Goal: Task Accomplishment & Management: Complete application form

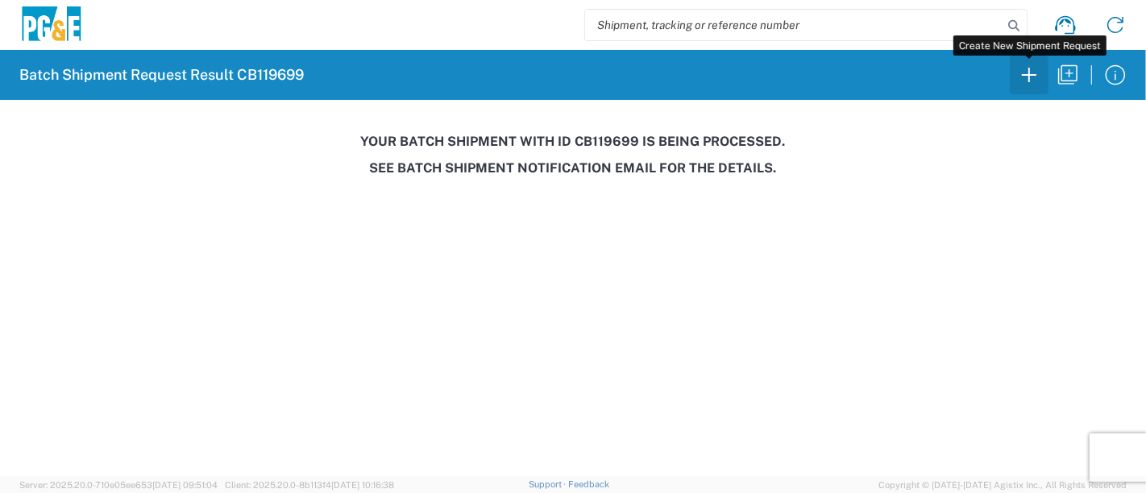
click at [1032, 77] on icon "button" at bounding box center [1029, 75] width 26 height 26
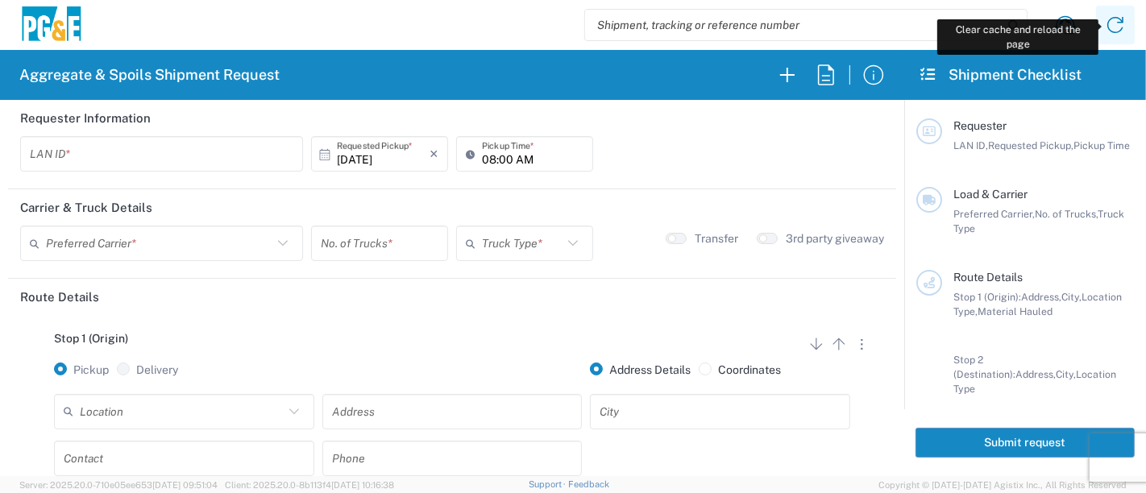
click at [1117, 28] on icon at bounding box center [1115, 25] width 26 height 26
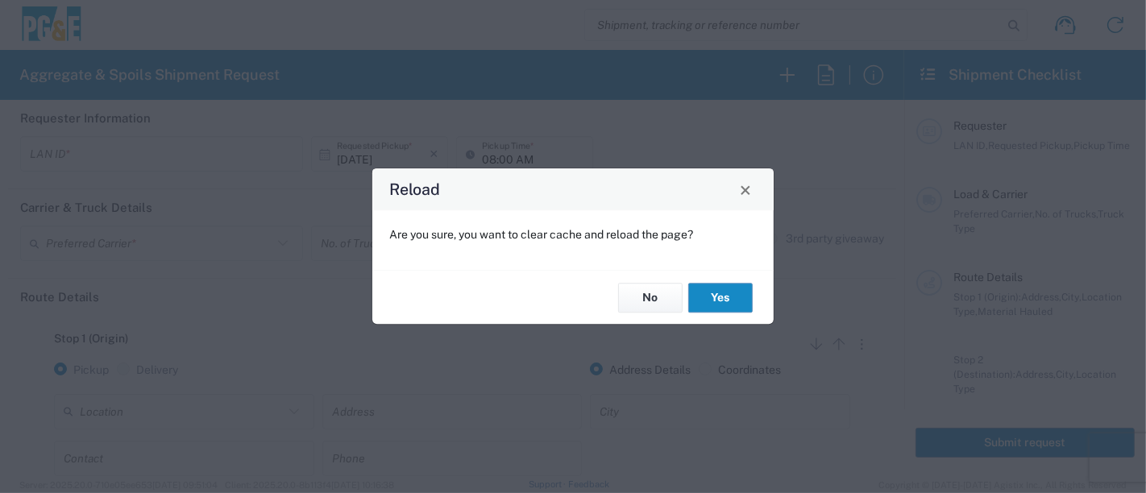
click at [721, 299] on button "Yes" at bounding box center [720, 298] width 64 height 30
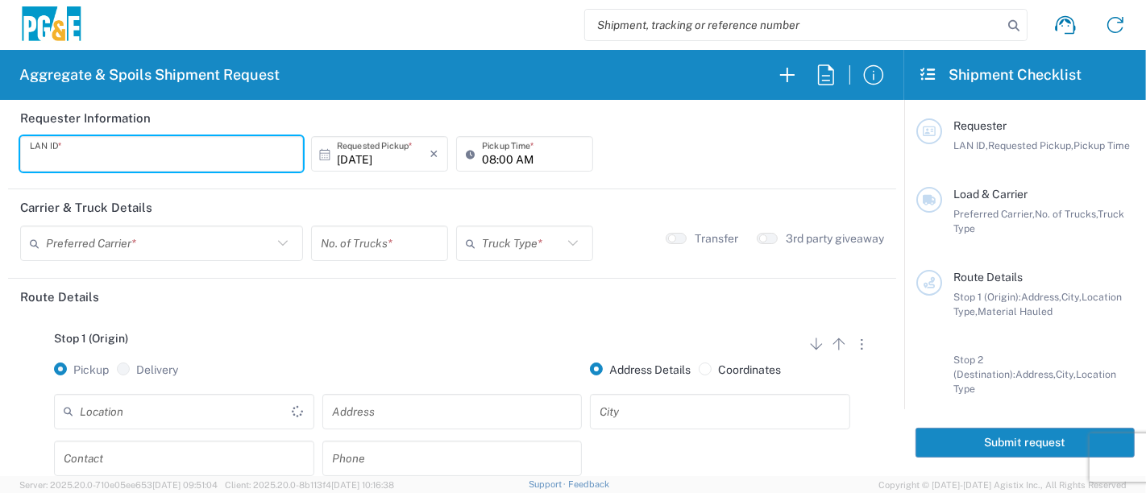
click at [134, 151] on input "text" at bounding box center [162, 154] width 264 height 28
type input "R9S1"
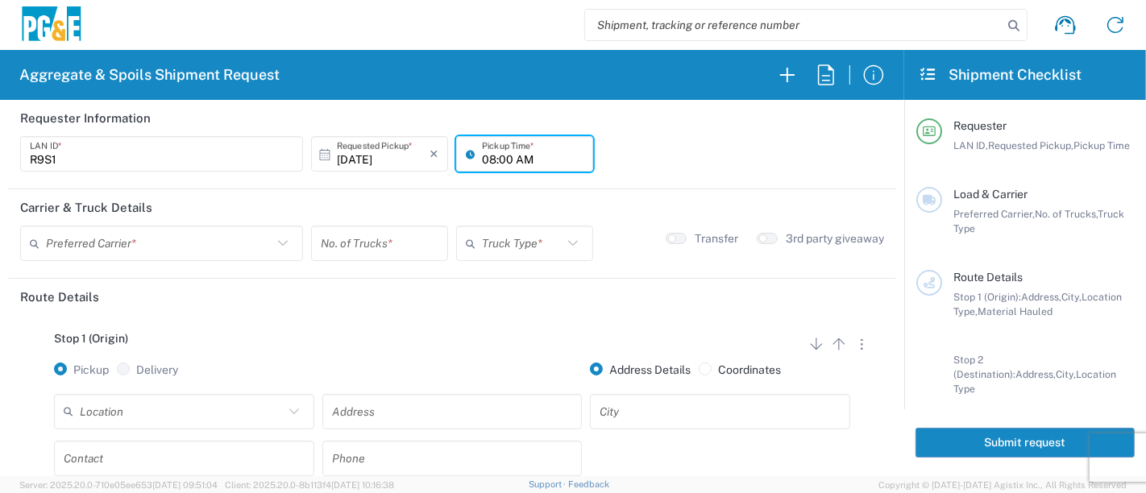
click at [482, 158] on input "08:00 AM" at bounding box center [533, 154] width 102 height 28
type input "06:00 AM"
click at [160, 243] on input "text" at bounding box center [159, 244] width 226 height 28
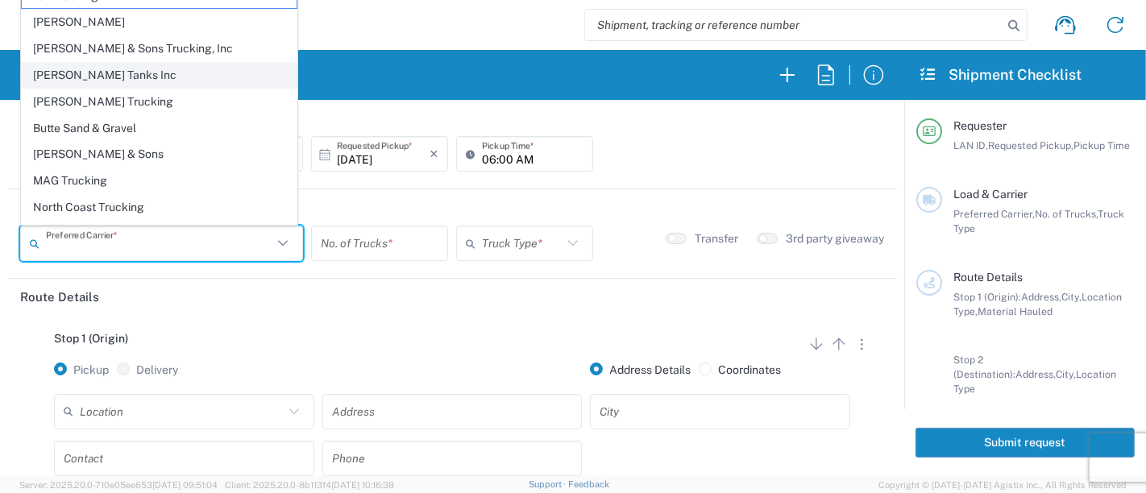
click at [201, 79] on span "[PERSON_NAME] Tanks Inc" at bounding box center [159, 75] width 275 height 25
type input "[PERSON_NAME] Tanks Inc"
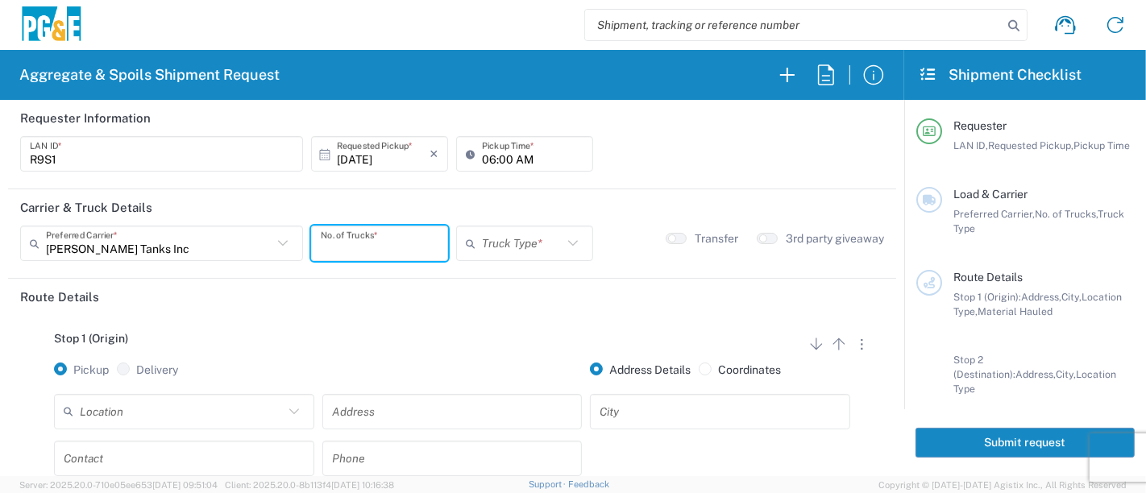
click at [403, 246] on input "number" at bounding box center [380, 244] width 118 height 28
type input "2"
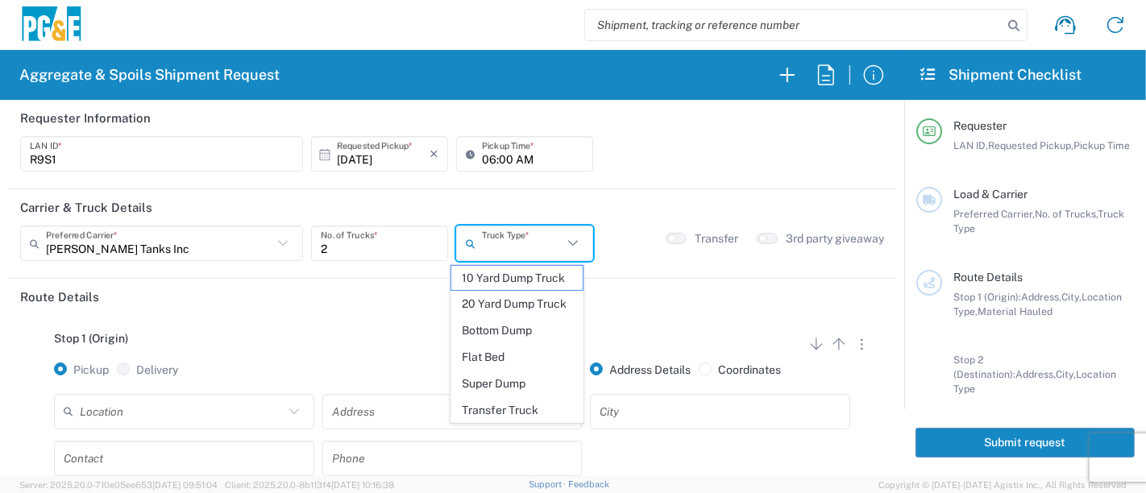
click at [538, 235] on input "text" at bounding box center [522, 244] width 81 height 28
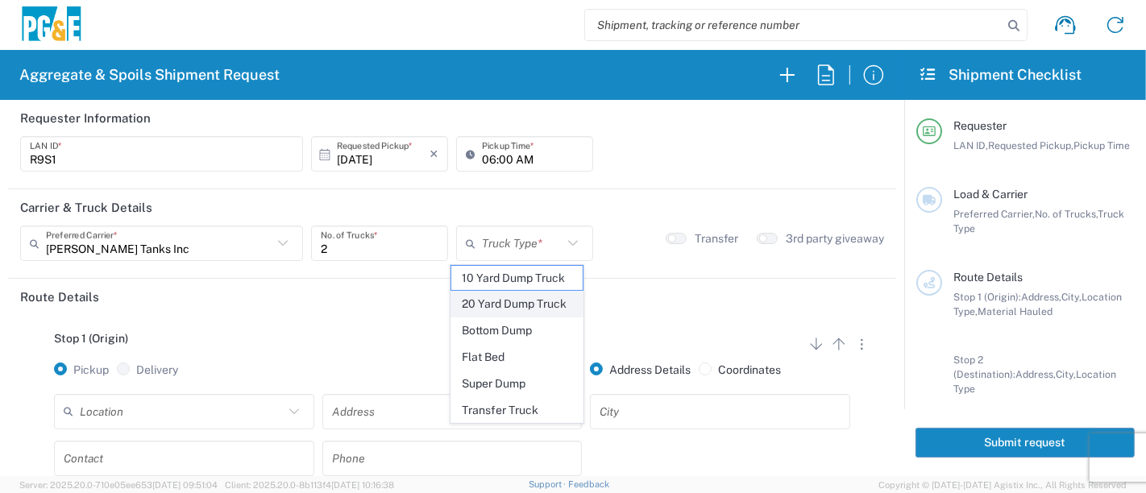
click at [527, 308] on span "20 Yard Dump Truck" at bounding box center [517, 304] width 132 height 25
type input "20 Yard Dump Truck"
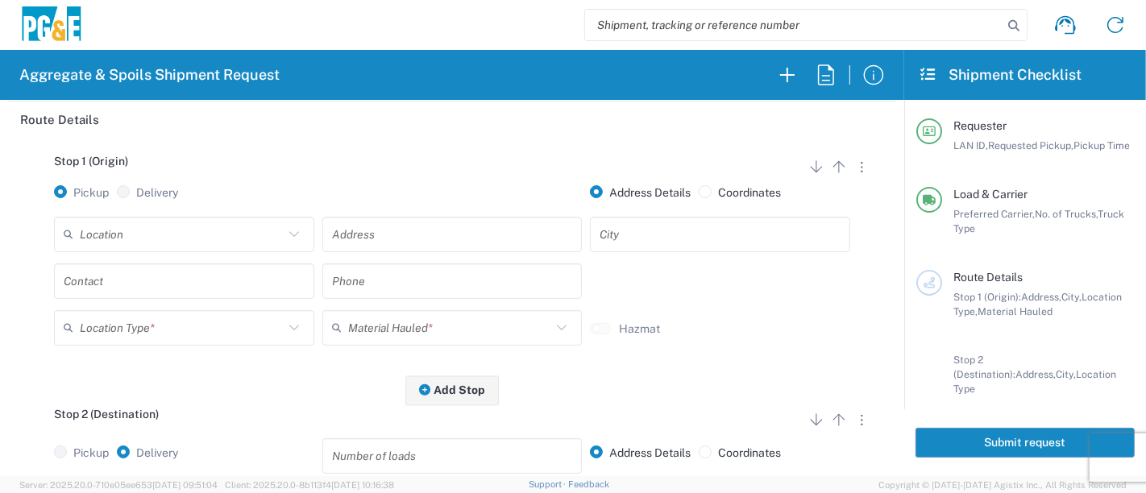
scroll to position [179, 0]
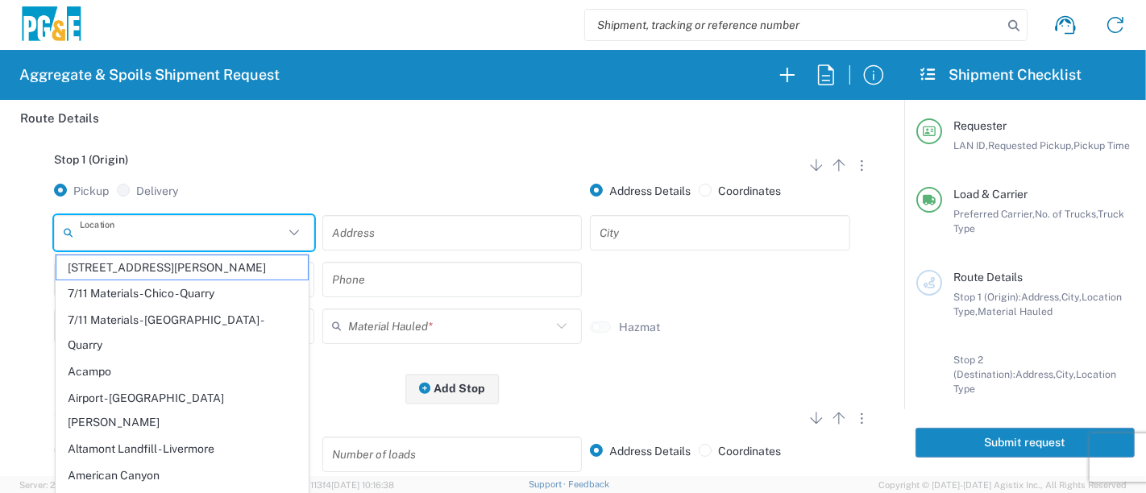
click at [260, 235] on input "text" at bounding box center [182, 232] width 204 height 28
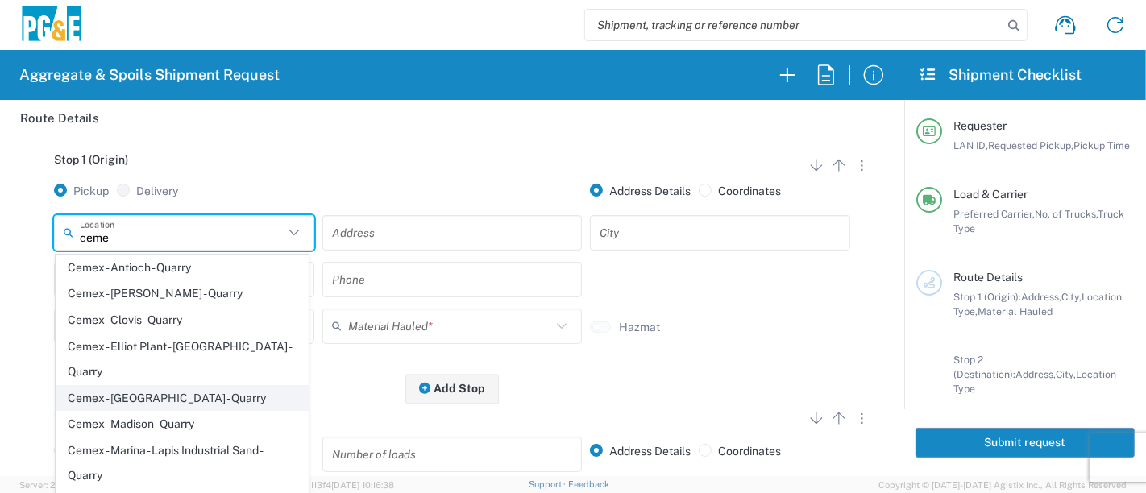
click at [135, 386] on span "Cemex - [GEOGRAPHIC_DATA] - Quarry" at bounding box center [182, 398] width 252 height 25
type input "Cemex - [GEOGRAPHIC_DATA] - Quarry"
type input "13475 N Friant Rd"
type input "Fresno"
type input "Quarry"
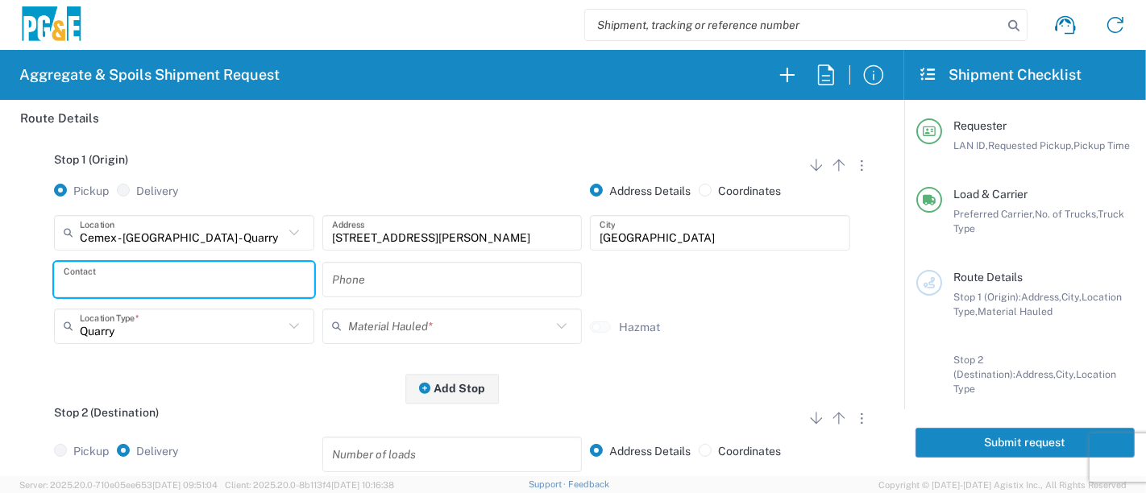
click at [210, 277] on input "text" at bounding box center [184, 279] width 241 height 28
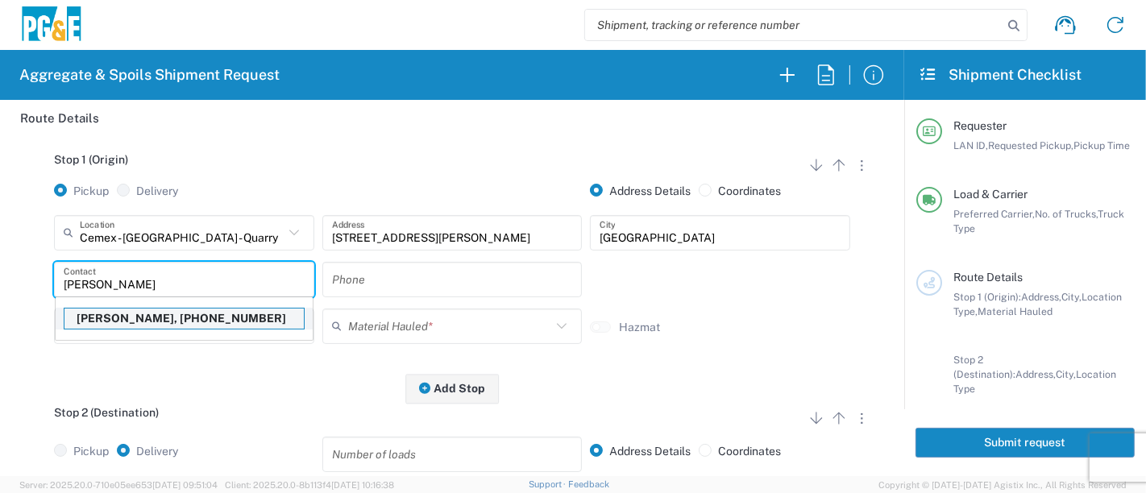
click at [194, 320] on p "Ryan Smith, 559-284-9097" at bounding box center [183, 319] width 239 height 20
type input "Ryan Smith"
type input "559-284-9097"
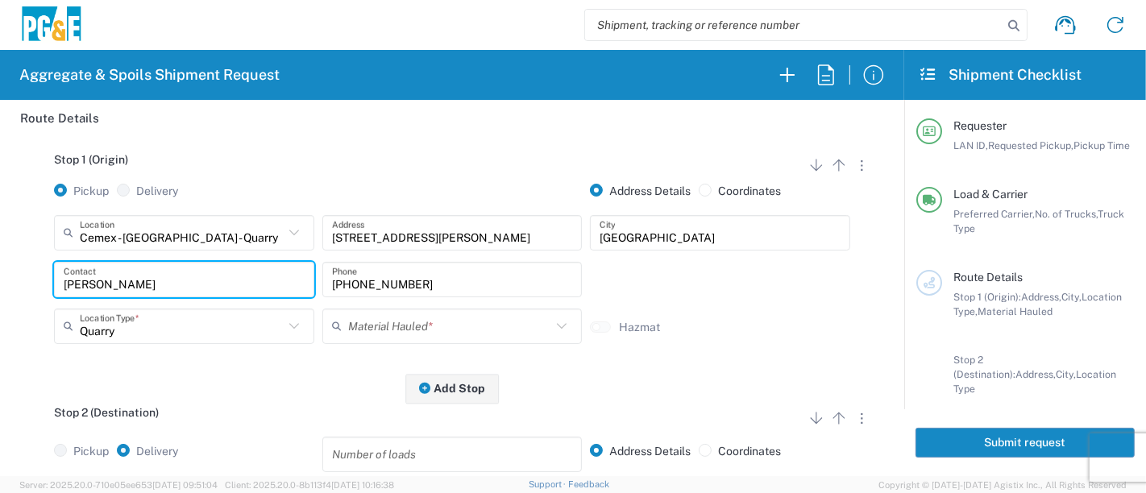
click at [375, 335] on input "text" at bounding box center [450, 326] width 204 height 28
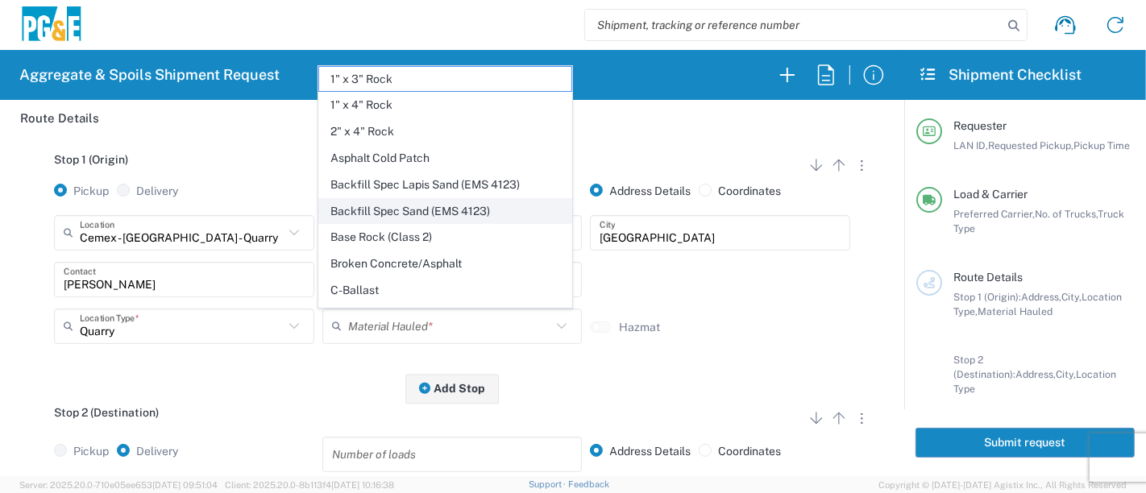
click at [424, 215] on span "Backfill Spec Sand (EMS 4123)" at bounding box center [445, 211] width 252 height 25
type input "Backfill Spec Sand (EMS 4123)"
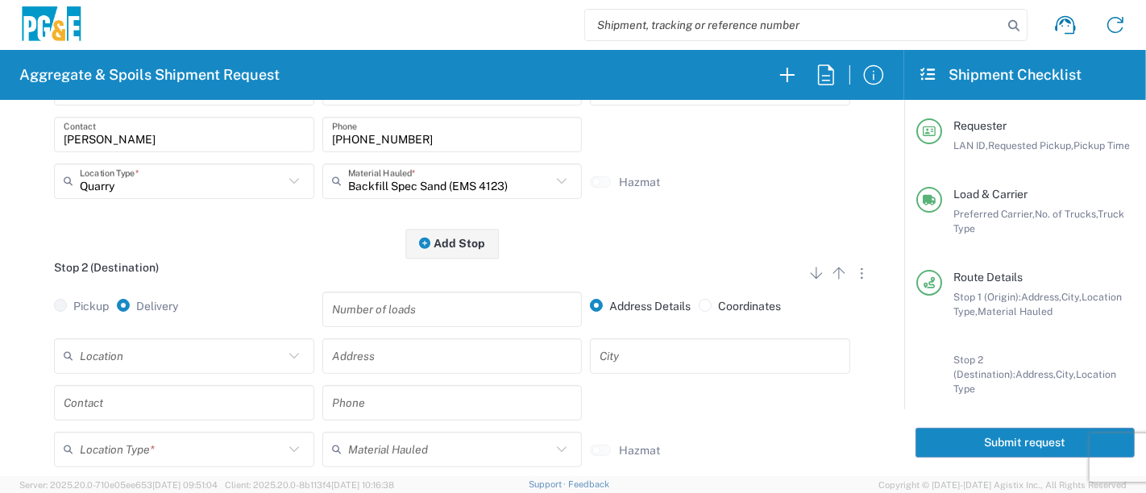
scroll to position [358, 0]
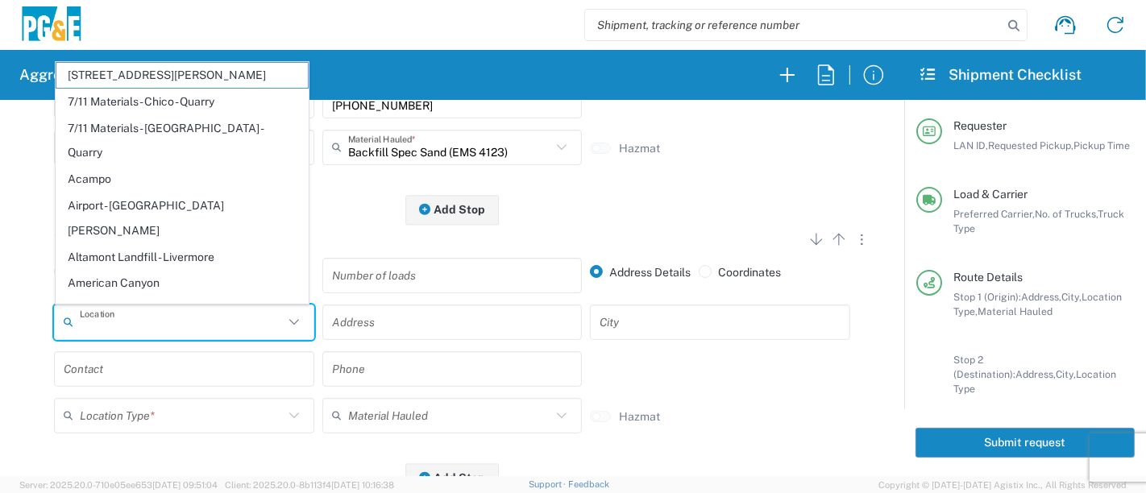
click at [224, 326] on input "text" at bounding box center [182, 322] width 204 height 28
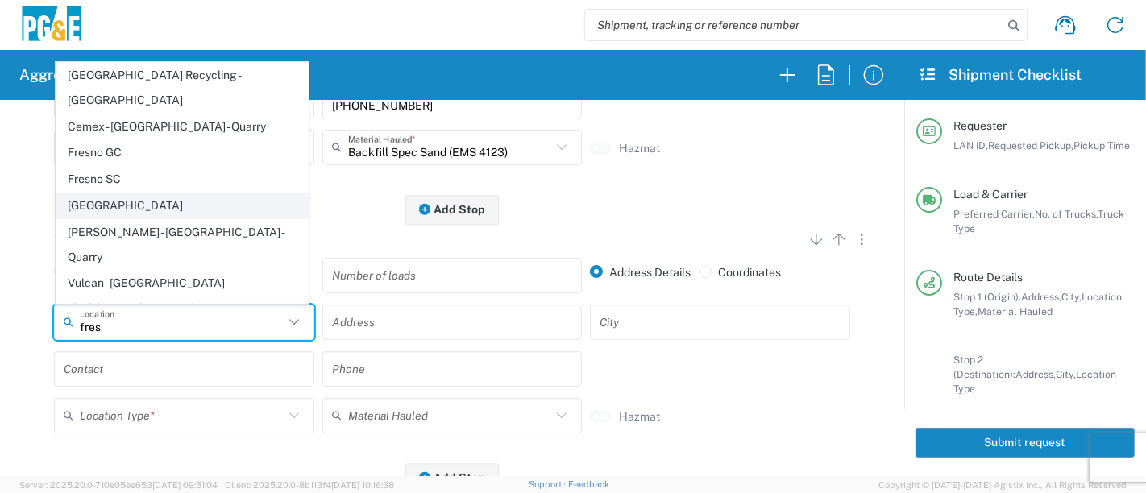
click at [122, 212] on span "[GEOGRAPHIC_DATA]" at bounding box center [182, 205] width 252 height 25
type input "[GEOGRAPHIC_DATA]"
type input "2221 S 4th St (Gate 2)"
type input "Fresno"
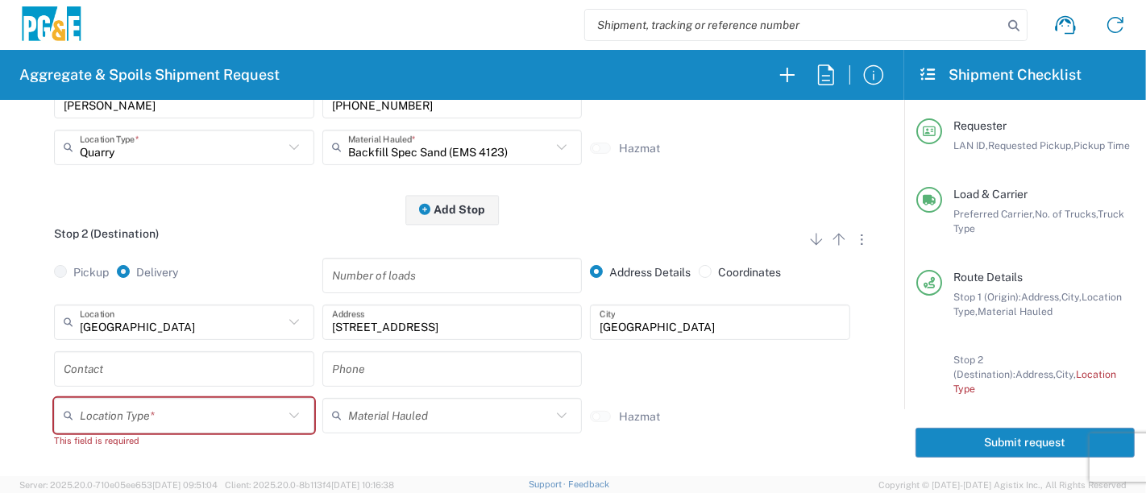
click at [166, 368] on input "text" at bounding box center [184, 369] width 241 height 28
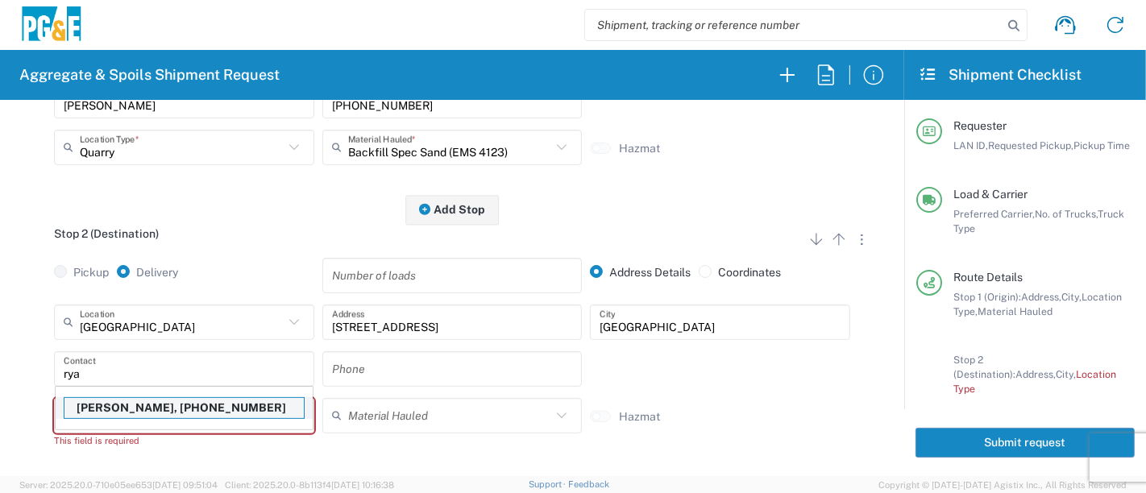
click at [149, 406] on p "Ryan Smith, 559-284-9097" at bounding box center [183, 408] width 239 height 20
type input "Ryan Smith"
type input "559-284-9097"
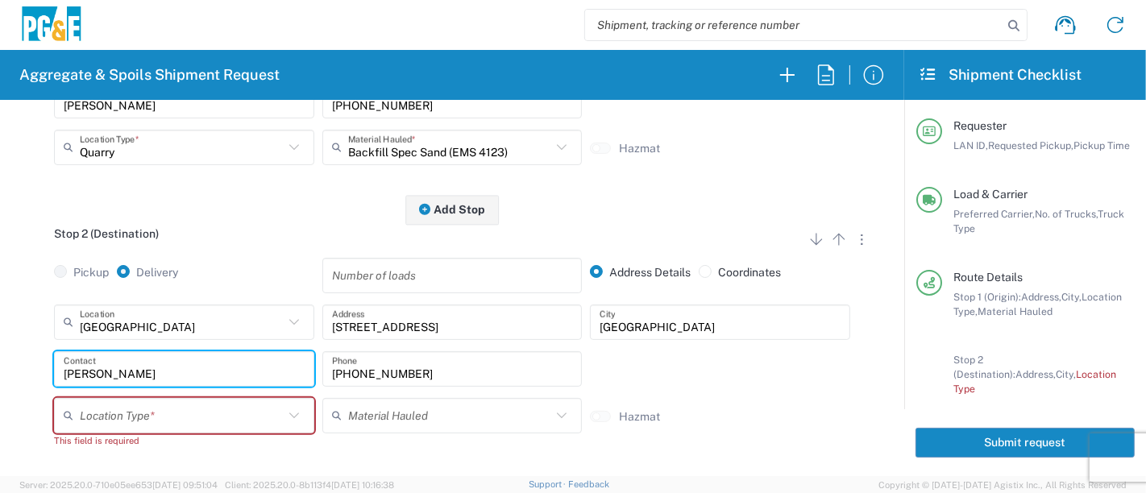
click at [247, 427] on input "text" at bounding box center [182, 415] width 204 height 28
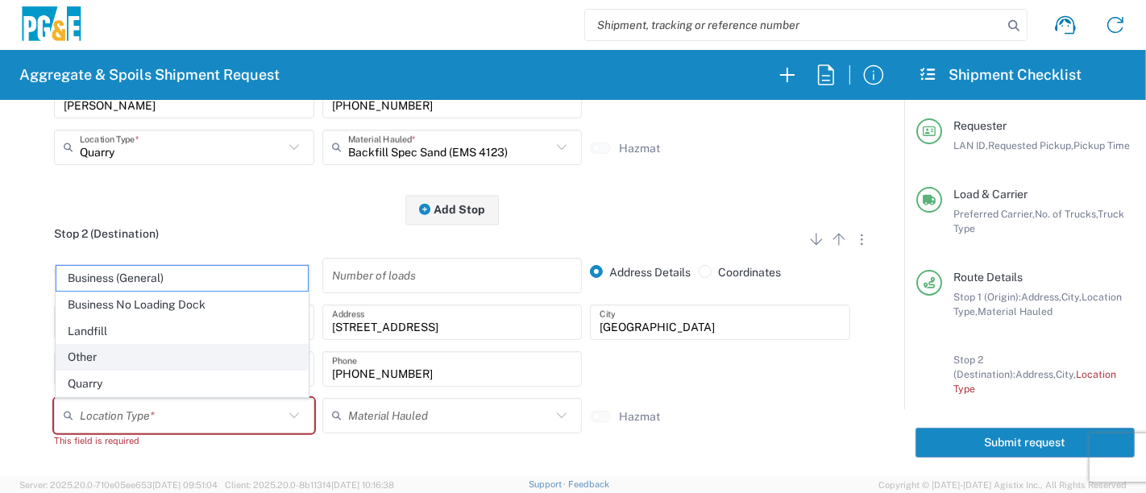
click at [235, 364] on span "Other" at bounding box center [182, 357] width 252 height 25
type input "Other"
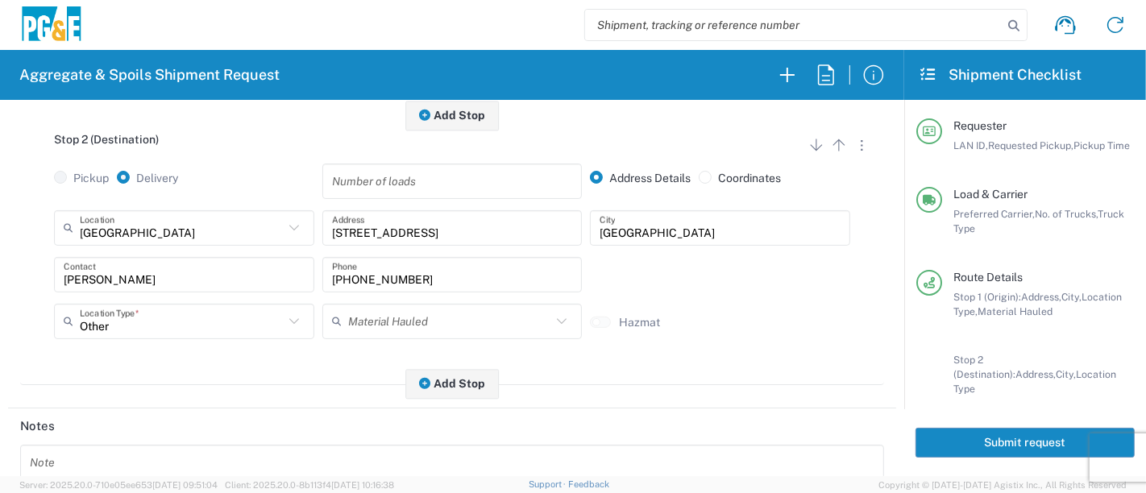
scroll to position [0, 0]
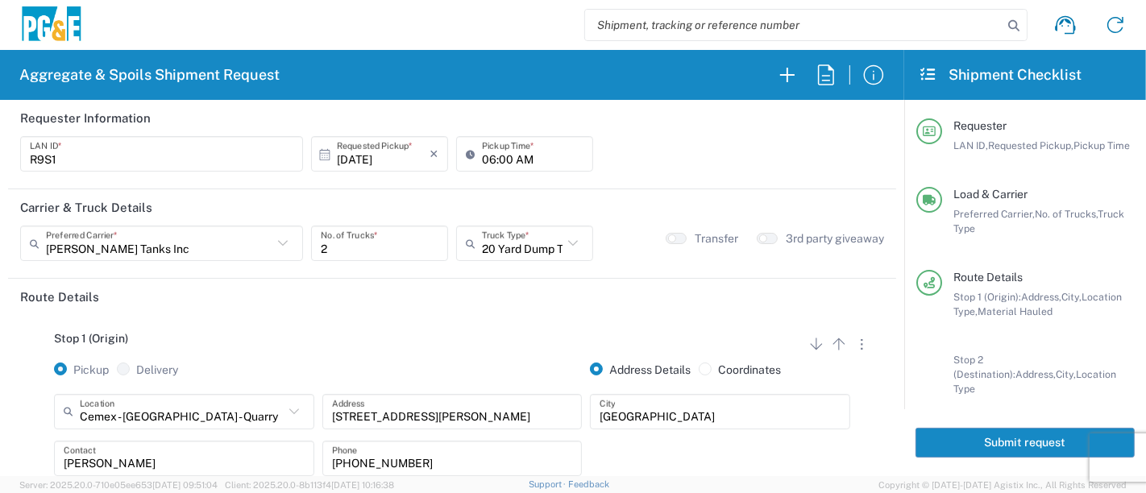
click at [927, 440] on button "Submit request" at bounding box center [1025, 443] width 219 height 30
